Goal: Task Accomplishment & Management: Use online tool/utility

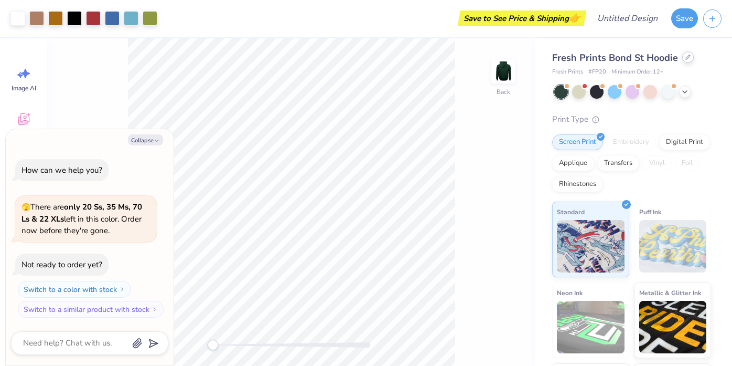
click at [682, 61] on div at bounding box center [688, 57] width 12 height 12
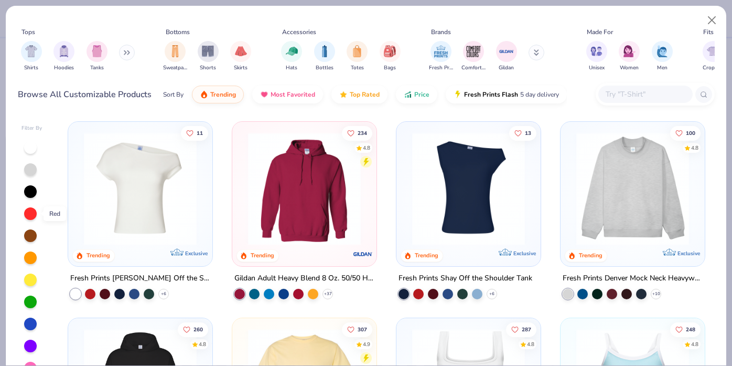
scroll to position [1, 0]
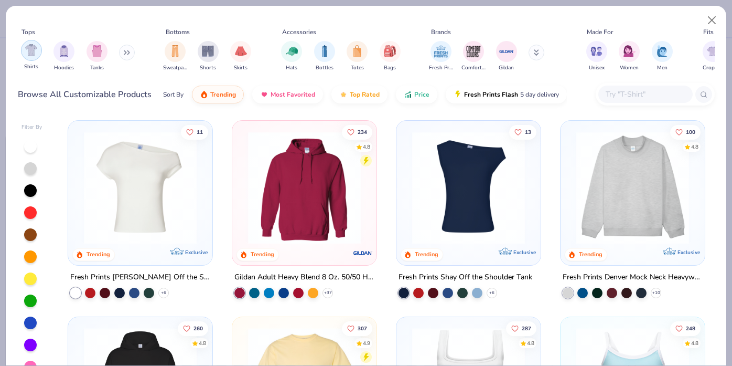
click at [38, 56] on div "filter for Shirts" at bounding box center [31, 50] width 21 height 21
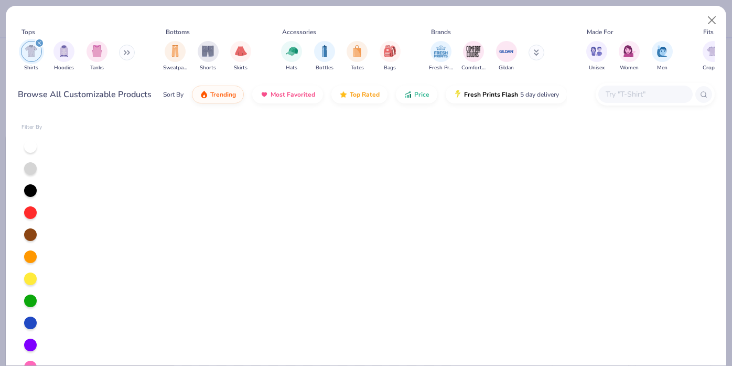
scroll to position [1593, 0]
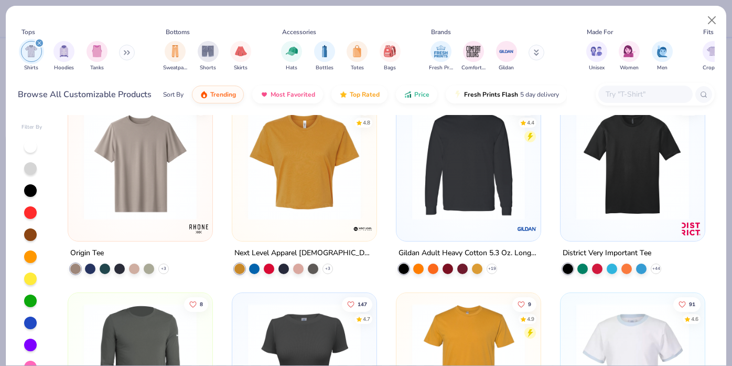
click at [507, 19] on div "Tops Shirts Hoodies Tanks Bottoms Sweatpants Shorts Skirts Accessories Hats Bot…" at bounding box center [366, 49] width 697 height 62
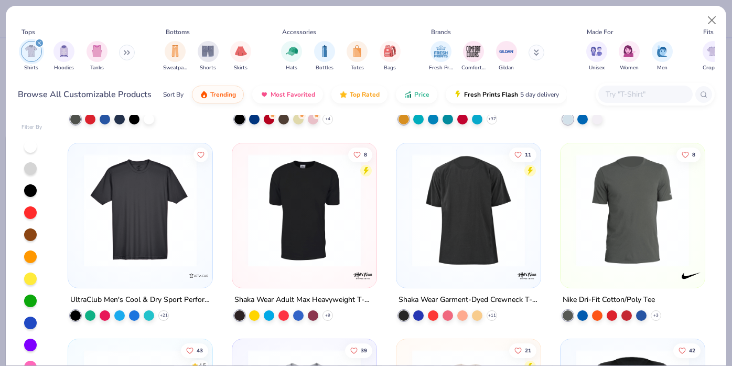
scroll to position [1940, 0]
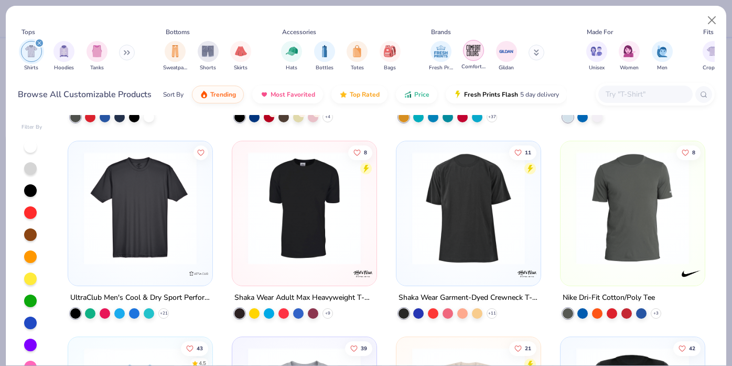
click at [474, 48] on img "filter for Comfort Colors" at bounding box center [474, 50] width 16 height 16
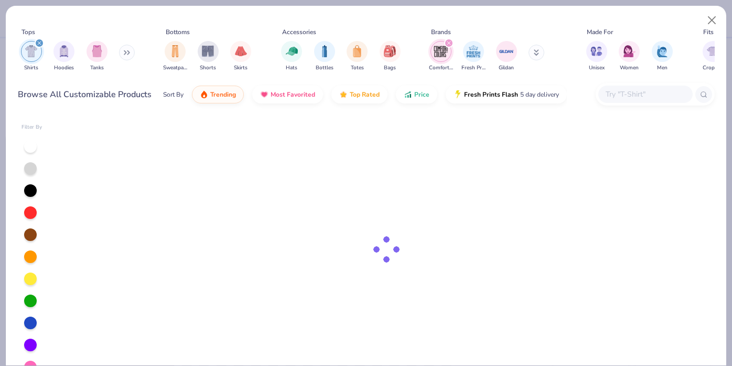
click at [534, 56] on icon at bounding box center [536, 52] width 5 height 6
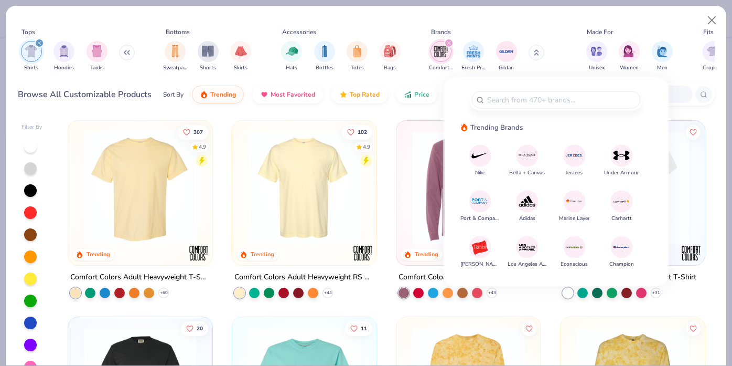
click at [473, 247] on img at bounding box center [480, 247] width 18 height 18
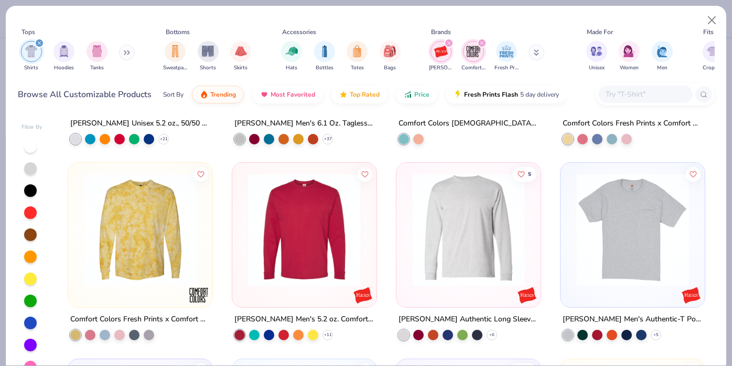
scroll to position [548, 0]
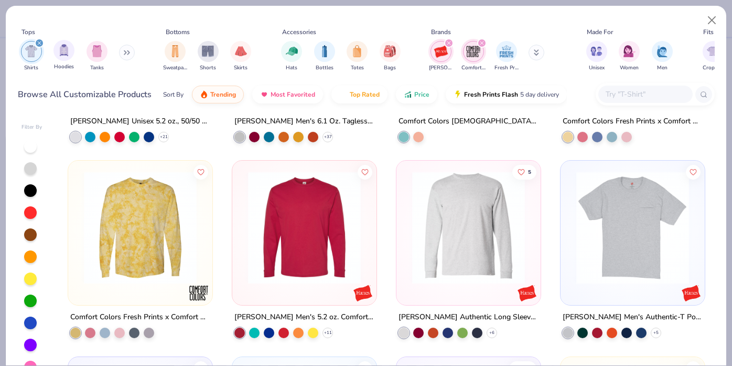
click at [60, 61] on div "Hoodies" at bounding box center [64, 55] width 21 height 31
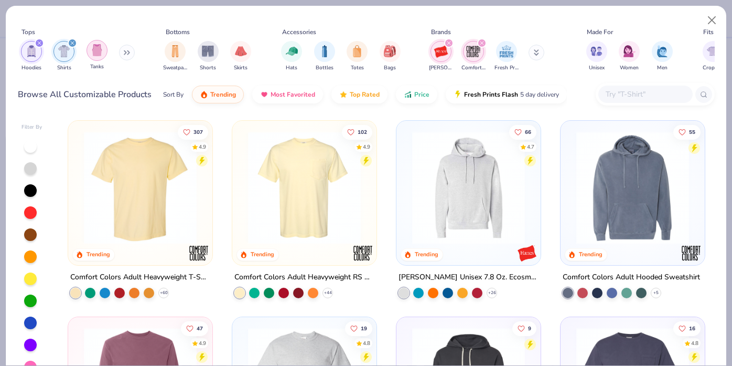
click at [95, 56] on img "filter for Tanks" at bounding box center [97, 50] width 12 height 12
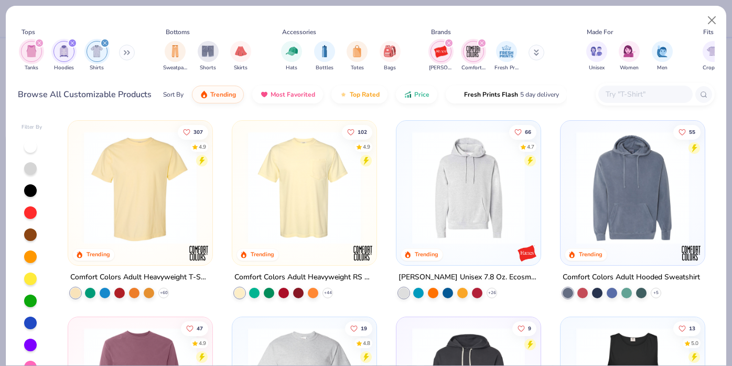
click at [126, 51] on icon at bounding box center [125, 53] width 2 height 4
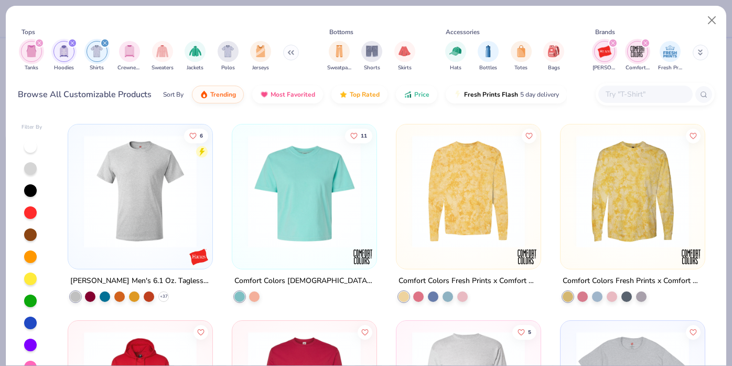
scroll to position [957, 0]
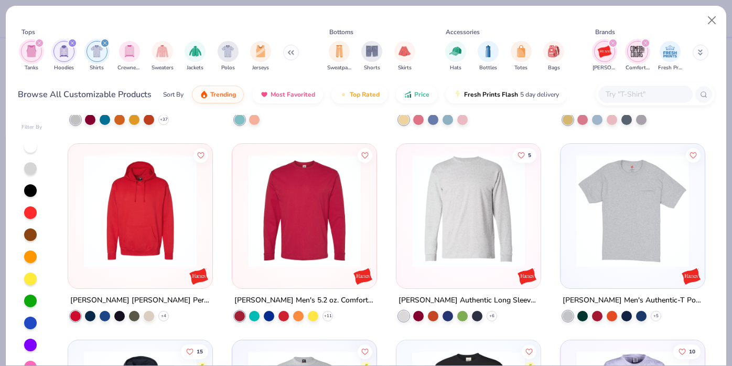
click at [613, 40] on div "filter for Hanes" at bounding box center [612, 42] width 9 height 9
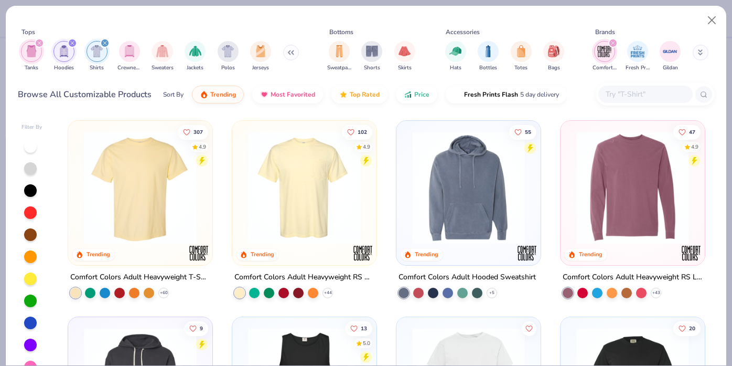
click at [613, 40] on div "filter for Comfort Colors" at bounding box center [612, 42] width 9 height 9
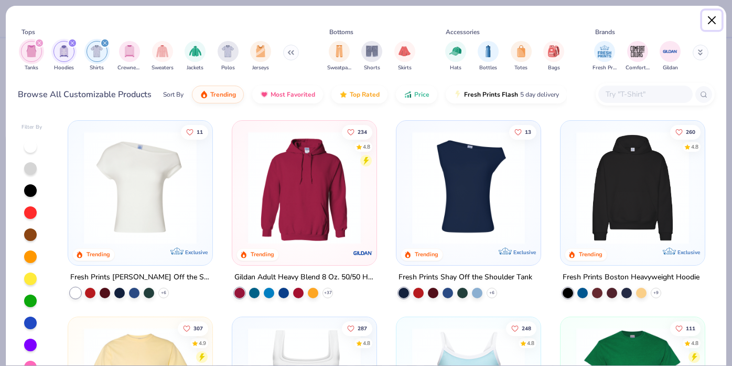
click at [714, 19] on button "Close" at bounding box center [712, 20] width 20 height 20
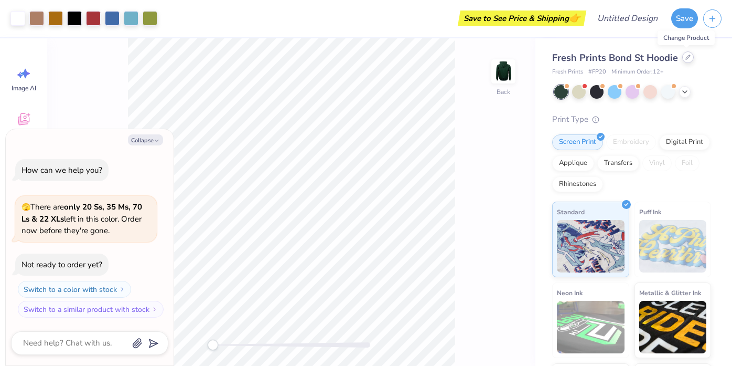
click at [686, 58] on icon at bounding box center [688, 57] width 5 height 5
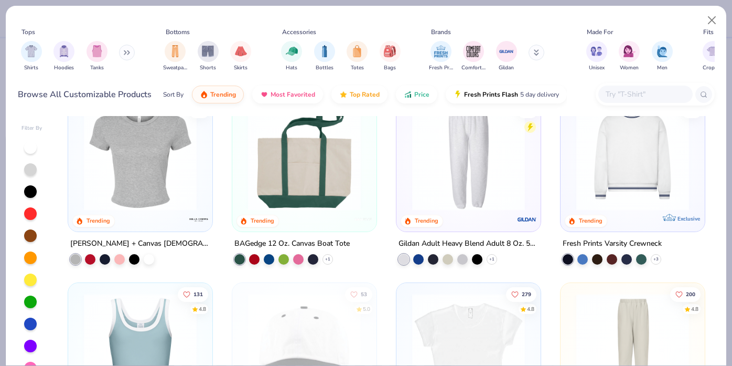
scroll to position [1199, 0]
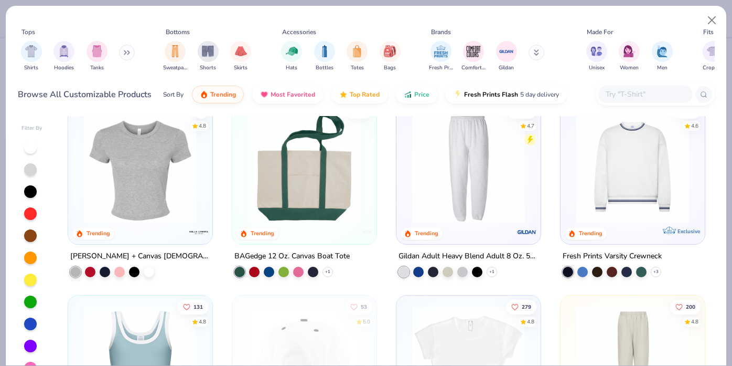
click at [183, 197] on img at bounding box center [140, 166] width 123 height 113
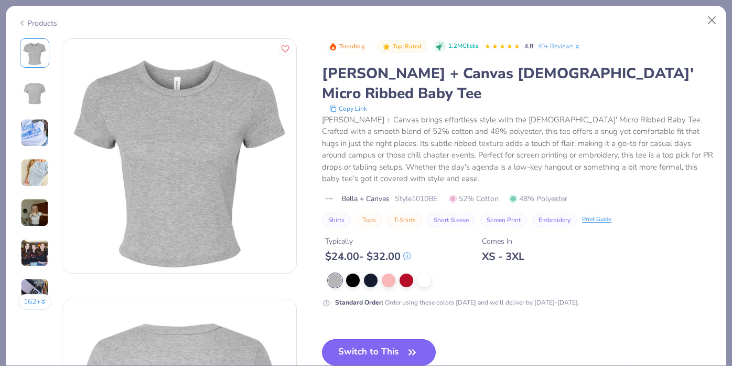
click at [341, 339] on button "Switch to This" at bounding box center [379, 352] width 114 height 26
click at [376, 339] on button "Switch to This" at bounding box center [379, 352] width 114 height 26
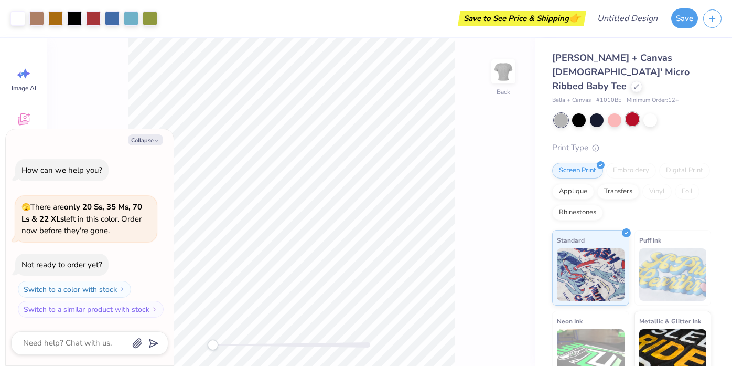
click at [638, 112] on div at bounding box center [633, 119] width 14 height 14
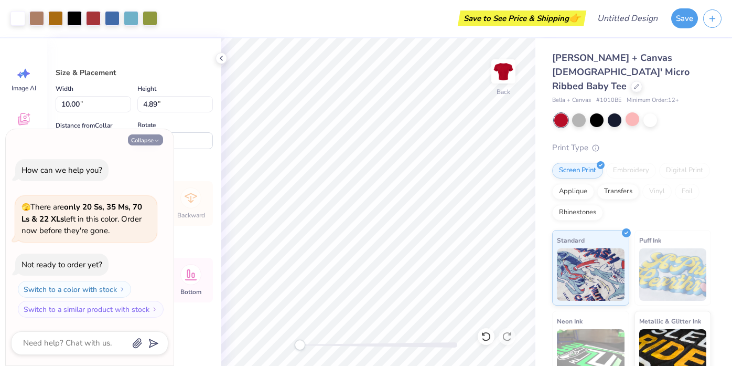
click at [155, 136] on button "Collapse" at bounding box center [145, 139] width 35 height 11
type textarea "x"
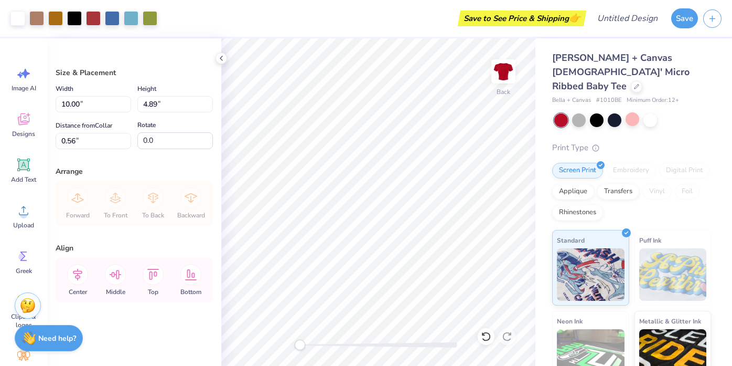
scroll to position [94, 0]
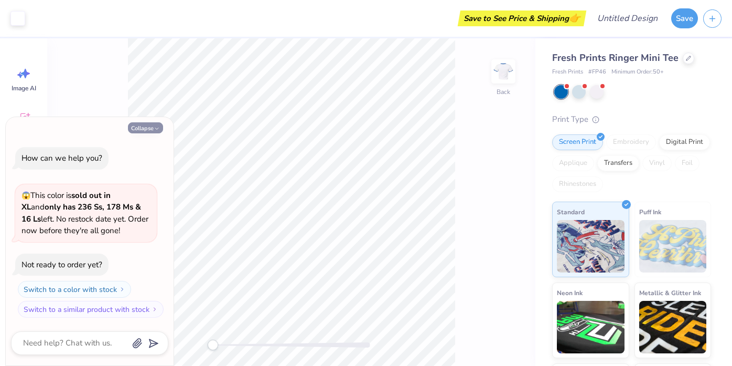
click at [156, 128] on icon "button" at bounding box center [157, 128] width 6 height 6
type textarea "x"
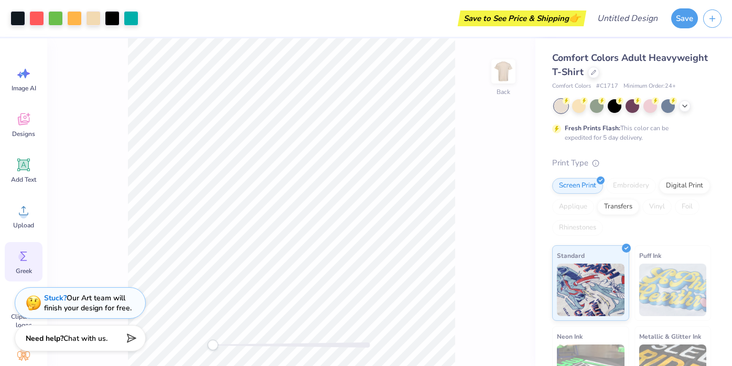
click at [26, 260] on icon at bounding box center [23, 255] width 7 height 9
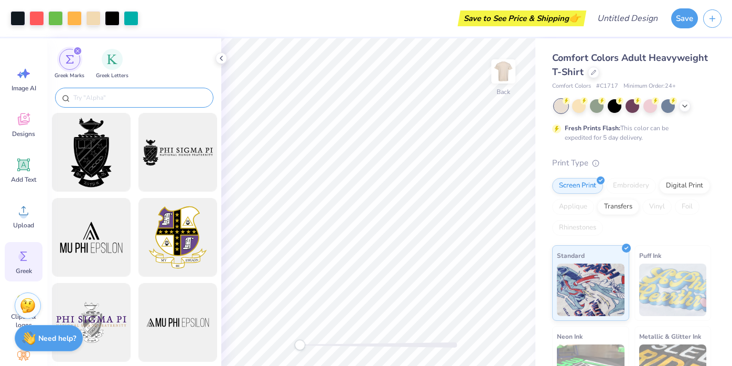
click at [124, 101] on input "text" at bounding box center [139, 97] width 134 height 10
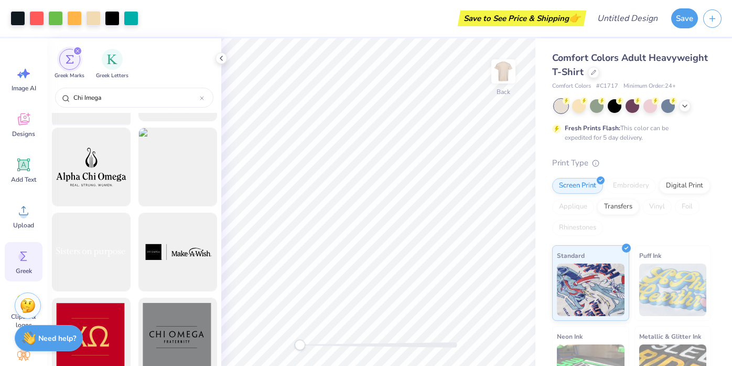
scroll to position [262, 0]
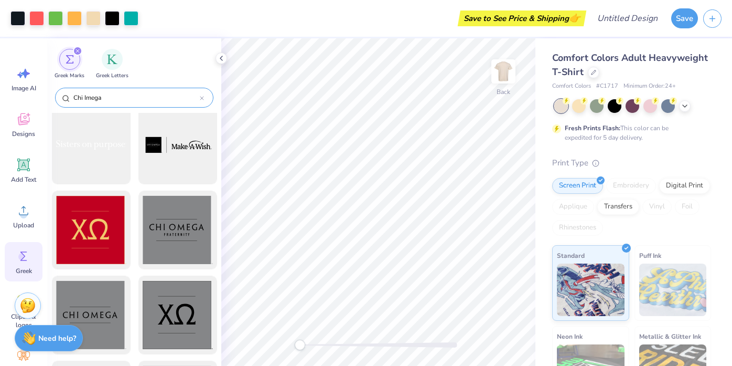
click at [86, 97] on input "Chi Imega" at bounding box center [135, 97] width 127 height 10
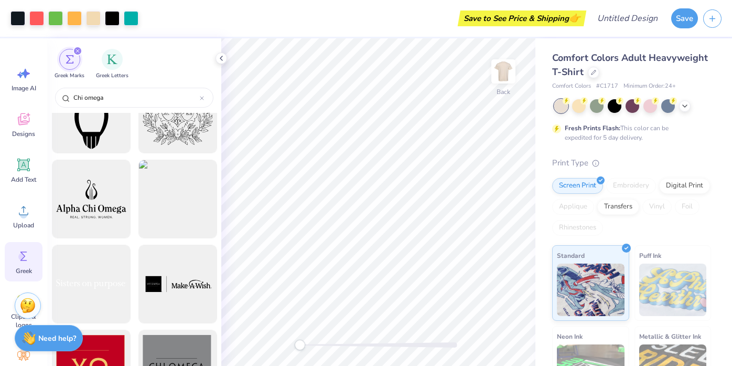
scroll to position [48, 0]
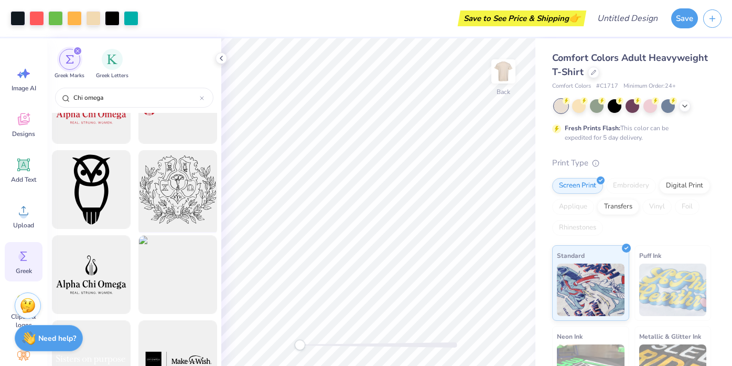
type input "Chi omega"
click at [183, 186] on div at bounding box center [177, 189] width 87 height 87
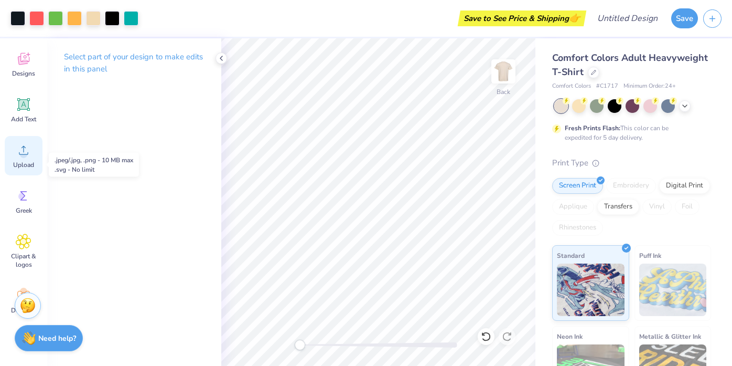
scroll to position [0, 0]
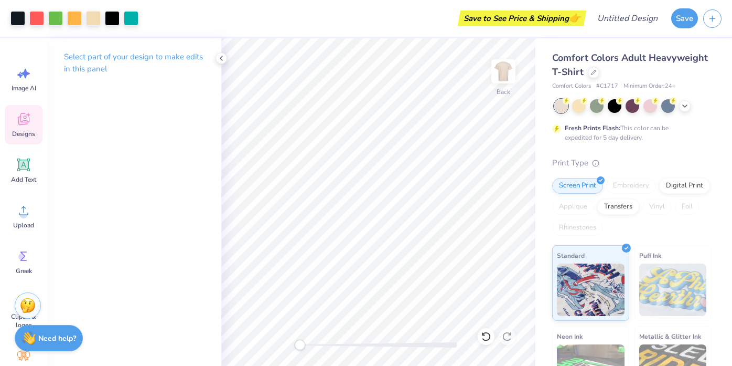
click at [23, 124] on icon at bounding box center [24, 119] width 12 height 12
